Goal: Task Accomplishment & Management: Manage account settings

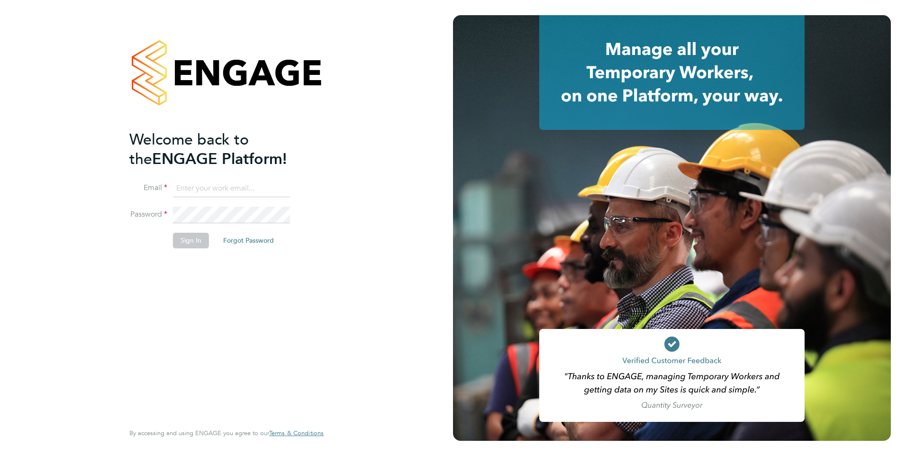
type input "[EMAIL_ADDRESS][PERSON_NAME][DOMAIN_NAME]"
click at [207, 324] on div "Welcome back to the ENGAGE Platform! Email [EMAIL_ADDRESS][PERSON_NAME][DOMAIN_…" at bounding box center [221, 275] width 185 height 291
click at [189, 239] on button "Sign In" at bounding box center [191, 240] width 36 height 15
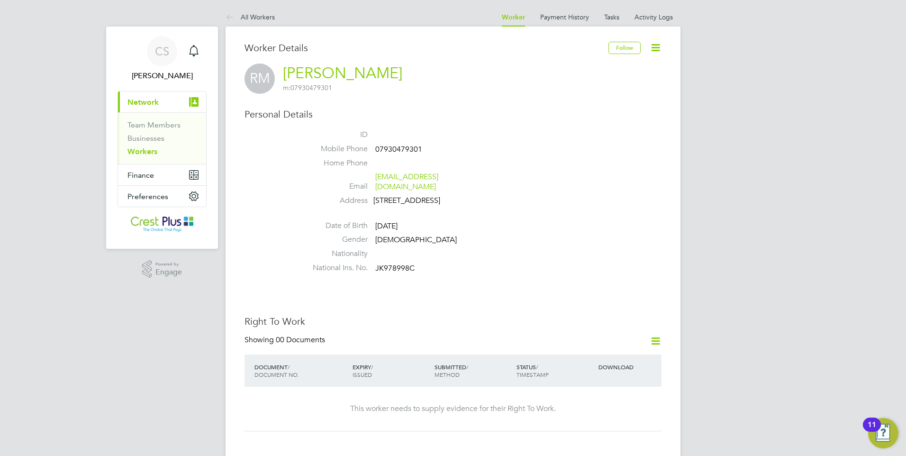
click at [403, 145] on span "07930479301" at bounding box center [398, 149] width 47 height 9
drag, startPoint x: 403, startPoint y: 145, endPoint x: 405, endPoint y: 151, distance: 6.0
copy span "07930479301"
